Goal: Transaction & Acquisition: Purchase product/service

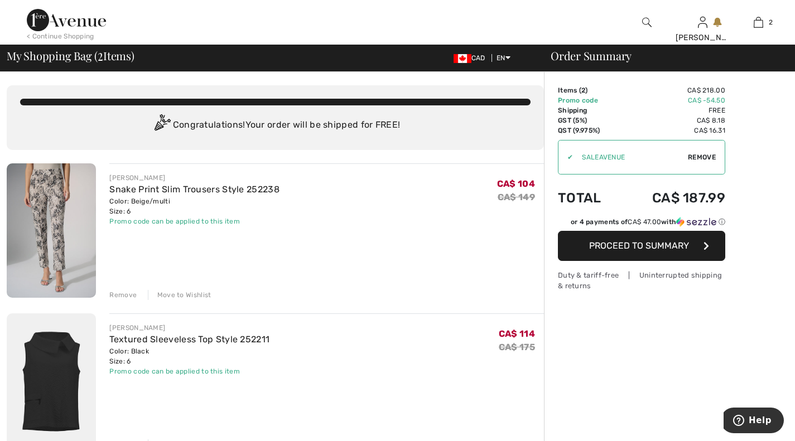
click at [124, 294] on div "Remove" at bounding box center [122, 295] width 27 height 10
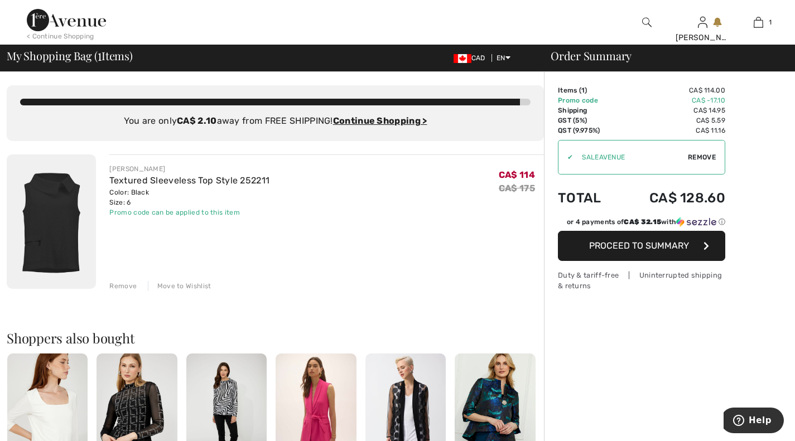
click at [122, 285] on div "Remove" at bounding box center [122, 286] width 27 height 10
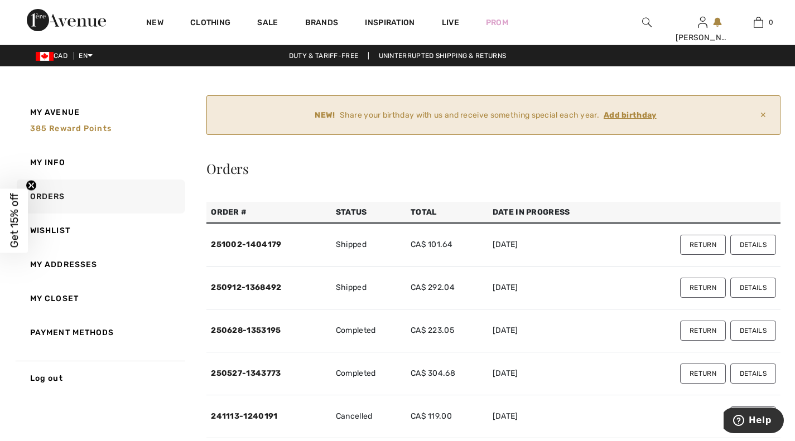
click at [637, 115] on ins "Add birthday" at bounding box center [630, 114] width 53 height 9
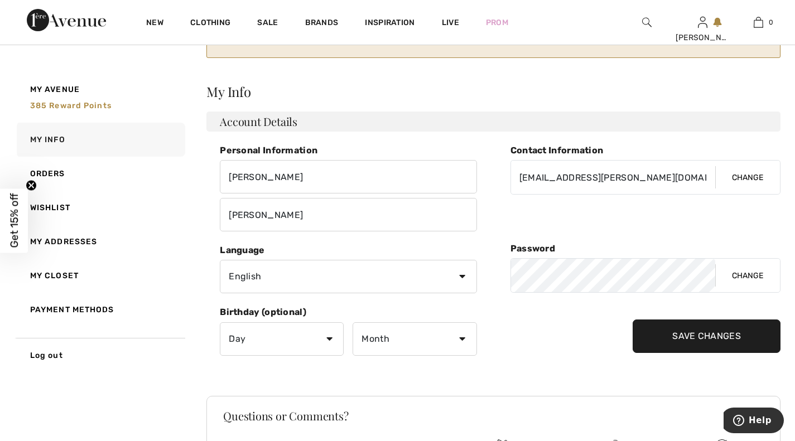
scroll to position [87, 0]
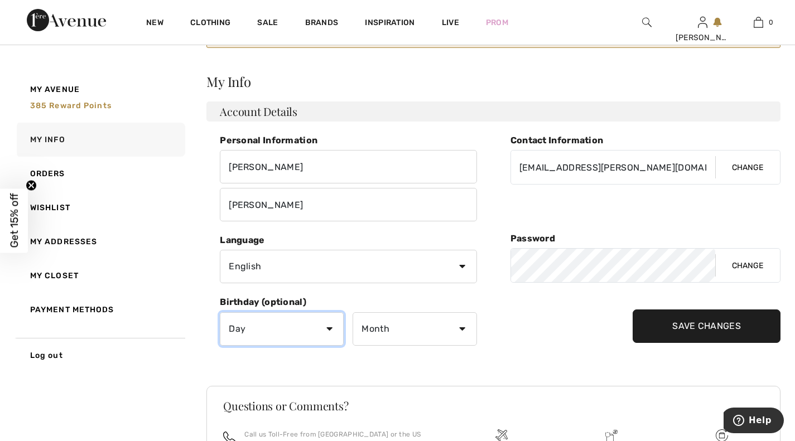
click at [329, 329] on select "Day 1 2 3 4 5 6 7 8 9 10 11 12 13 14 15 16 17 18 19 20 21 22 23 24 25 26 27 28 …" at bounding box center [282, 328] width 124 height 33
select select "4"
click at [220, 312] on select "Day 1 2 3 4 5 6 7 8 9 10 11 12 13 14 15 16 17 18 19 20 21 22 23 24 25 26 27 28 …" at bounding box center [282, 328] width 124 height 33
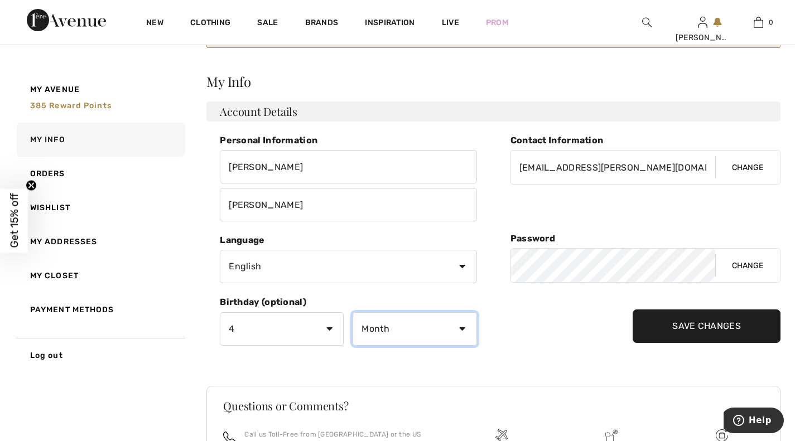
click at [464, 331] on select "Month January February March April May June July August September October Novem…" at bounding box center [415, 328] width 124 height 33
select select "10"
click at [353, 312] on select "Month January February March April May June July August September October Novem…" at bounding box center [415, 328] width 124 height 33
click at [702, 329] on input "Save Changes" at bounding box center [707, 326] width 148 height 33
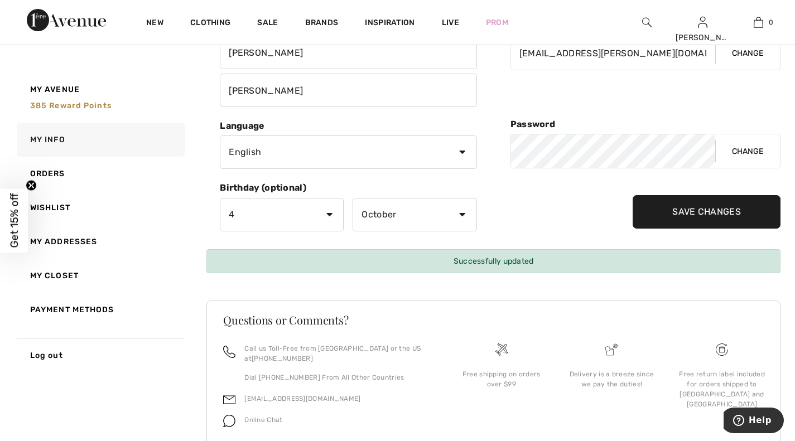
scroll to position [0, 0]
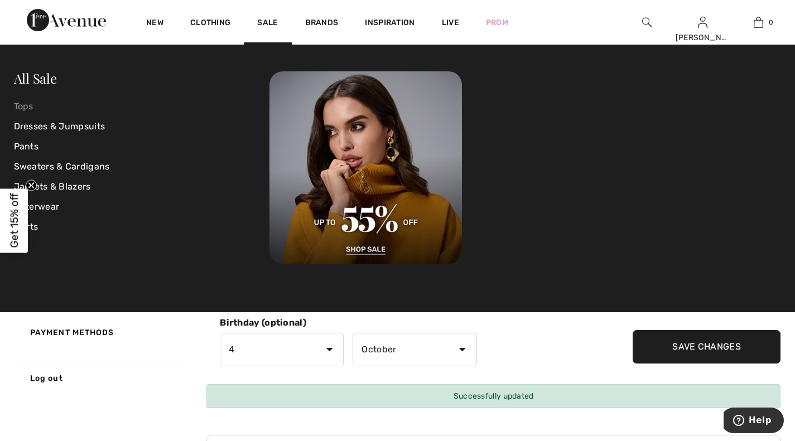
click at [32, 105] on link "Tops" at bounding box center [142, 107] width 256 height 20
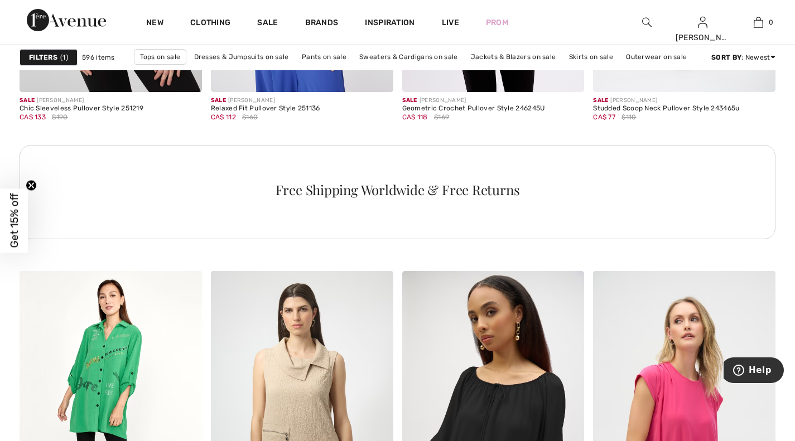
scroll to position [1441, 0]
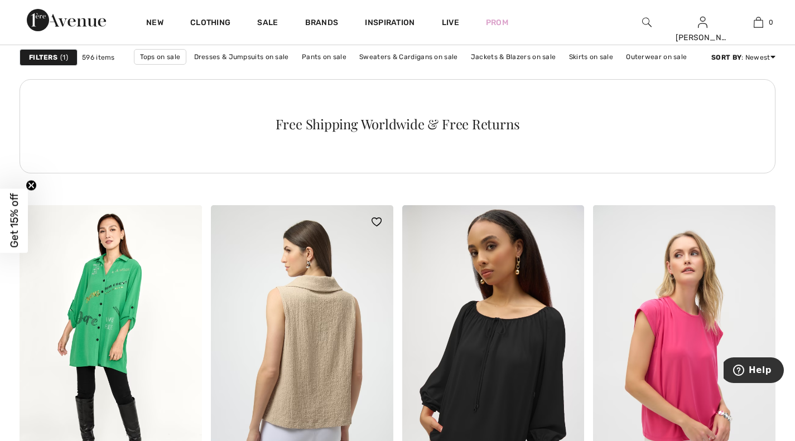
click at [322, 284] on img at bounding box center [302, 341] width 182 height 273
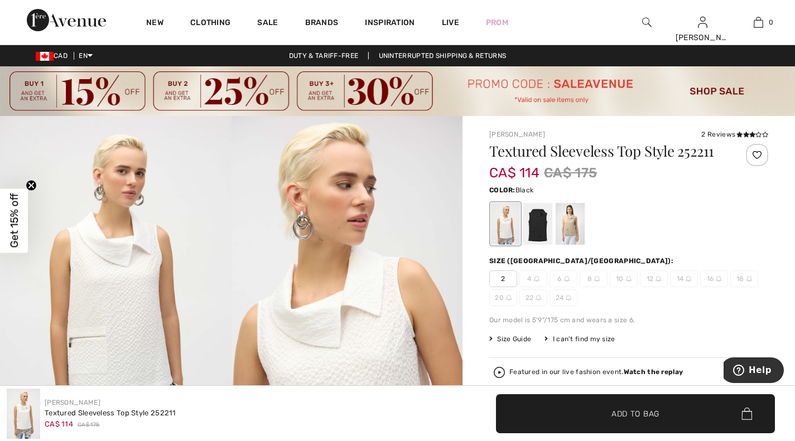
click at [541, 242] on div at bounding box center [537, 224] width 29 height 42
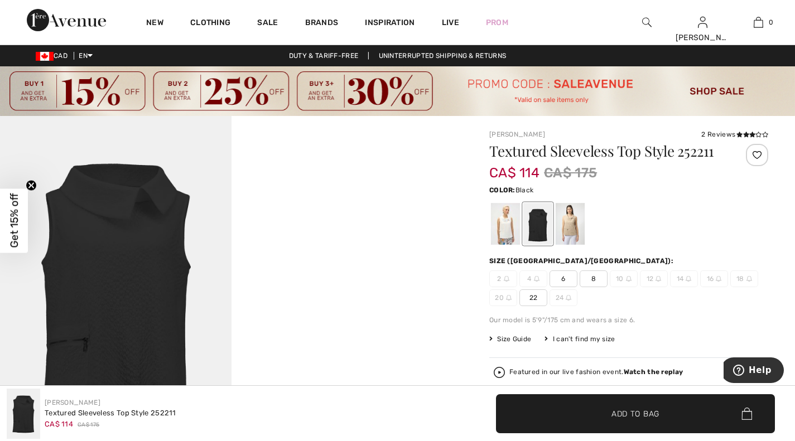
click at [565, 279] on span "6" at bounding box center [564, 279] width 28 height 17
click at [638, 412] on span "Add to Bag" at bounding box center [635, 414] width 48 height 12
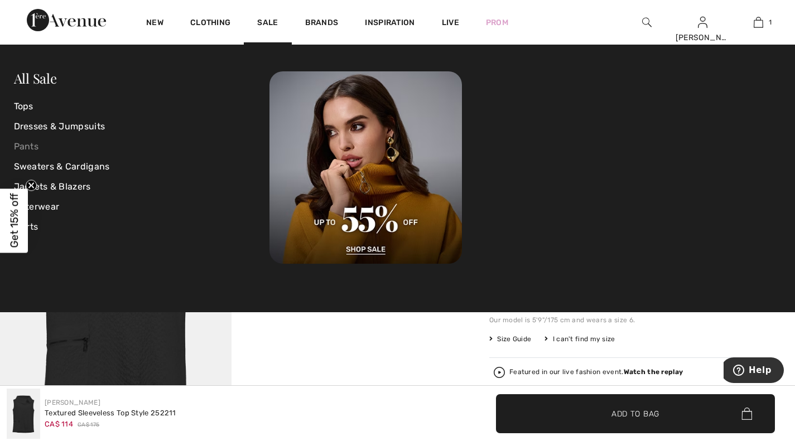
click at [39, 146] on link "Pants" at bounding box center [142, 147] width 256 height 20
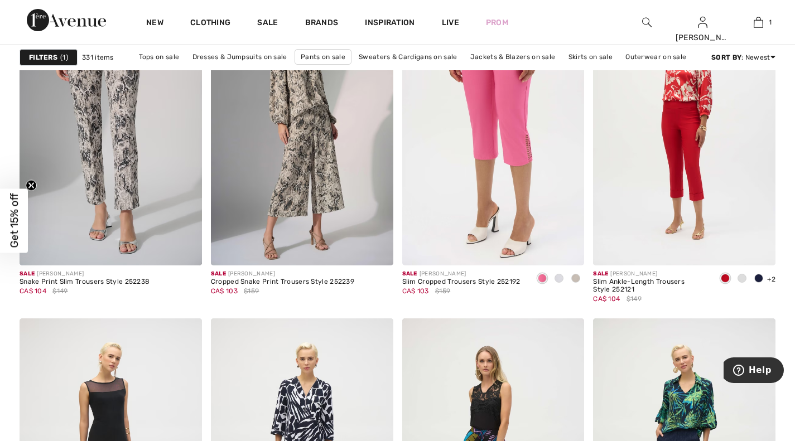
scroll to position [878, 0]
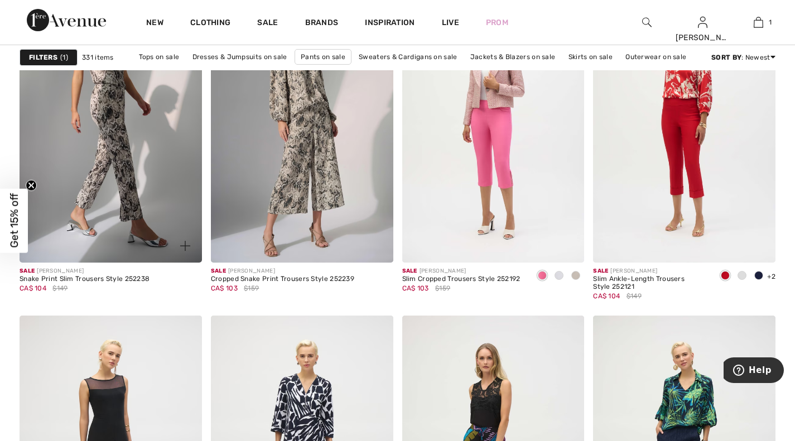
click at [82, 148] on img at bounding box center [111, 125] width 182 height 273
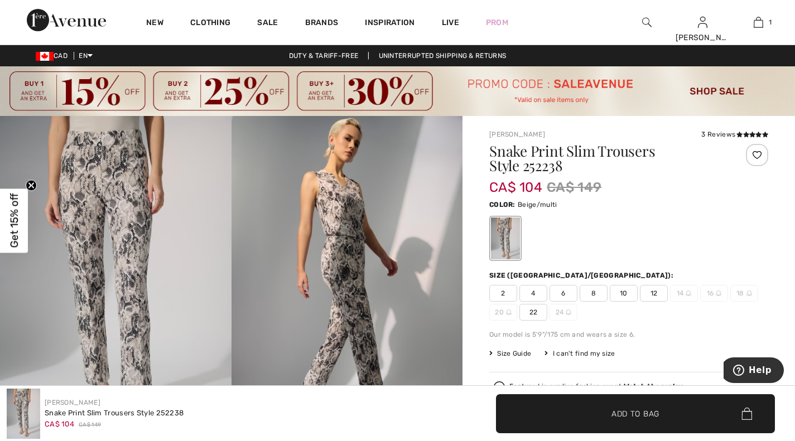
click at [557, 291] on span "6" at bounding box center [564, 293] width 28 height 17
click at [633, 419] on span "Add to Bag" at bounding box center [635, 414] width 48 height 12
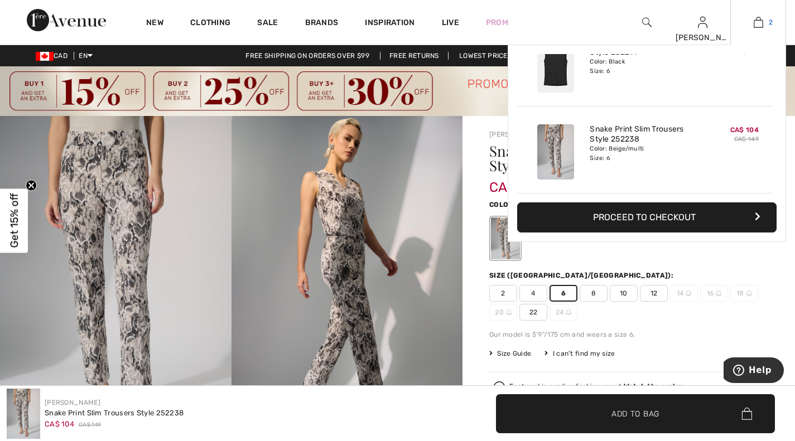
click at [757, 26] on img at bounding box center [758, 22] width 9 height 13
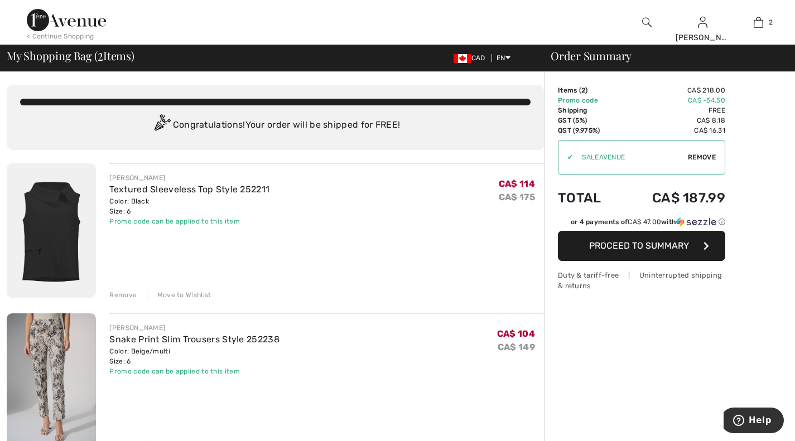
click at [121, 295] on div "Remove" at bounding box center [122, 295] width 27 height 10
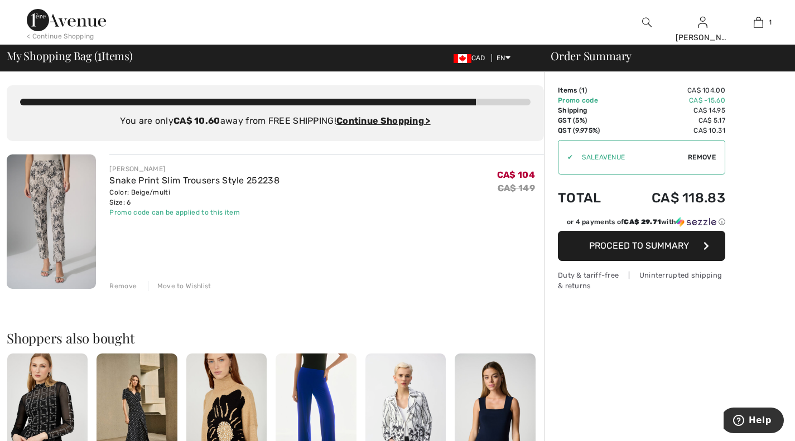
click at [123, 288] on div "Remove" at bounding box center [122, 286] width 27 height 10
